Goal: Information Seeking & Learning: Learn about a topic

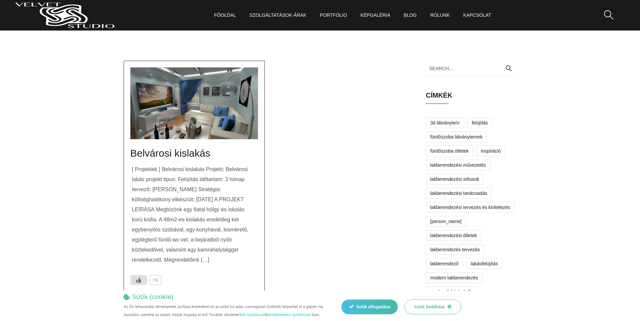
click at [226, 129] on img at bounding box center [194, 104] width 128 height 72
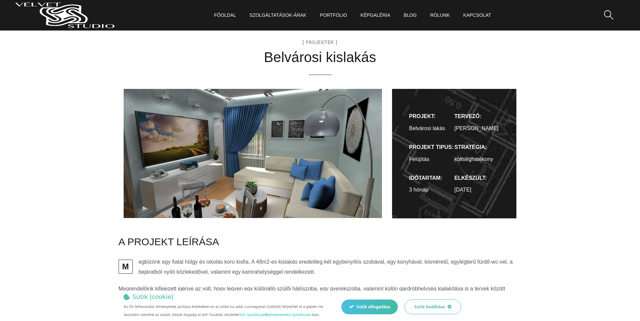
click at [227, 130] on img at bounding box center [253, 153] width 259 height 129
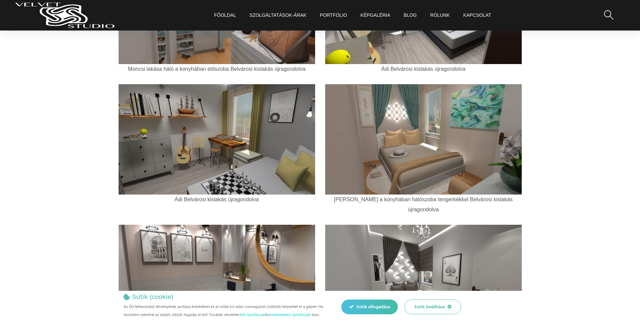
scroll to position [672, 0]
